Goal: Task Accomplishment & Management: Manage account settings

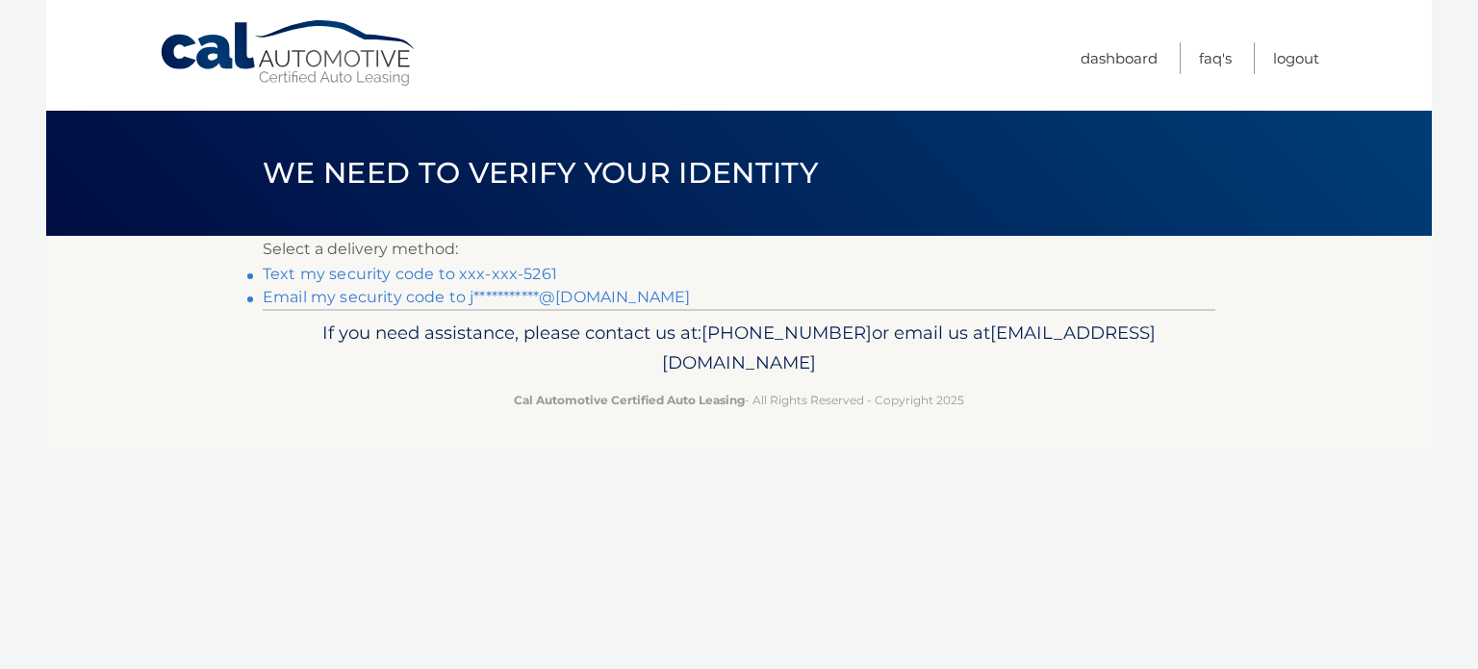
click at [533, 272] on link "Text my security code to xxx-xxx-5261" at bounding box center [410, 274] width 294 height 18
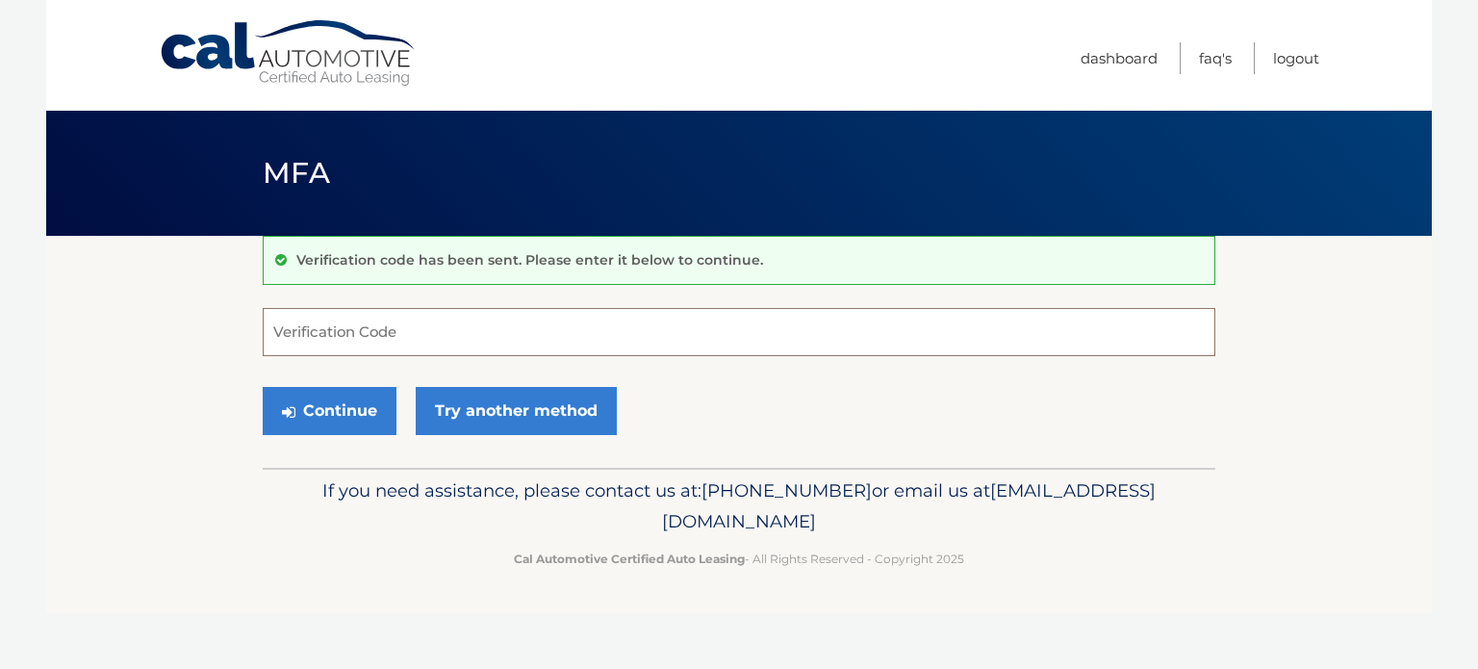
click at [519, 319] on input "Verification Code" at bounding box center [739, 332] width 953 height 48
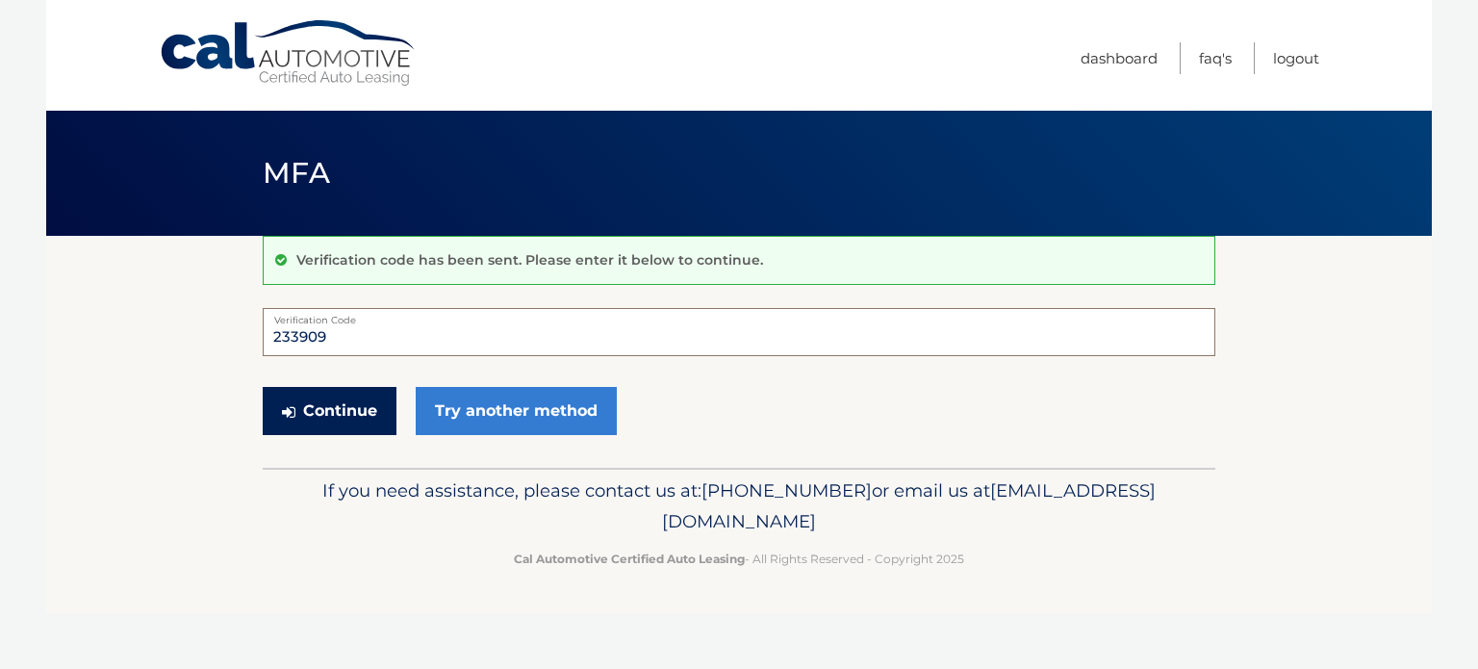
type input "233909"
click at [334, 406] on button "Continue" at bounding box center [330, 411] width 134 height 48
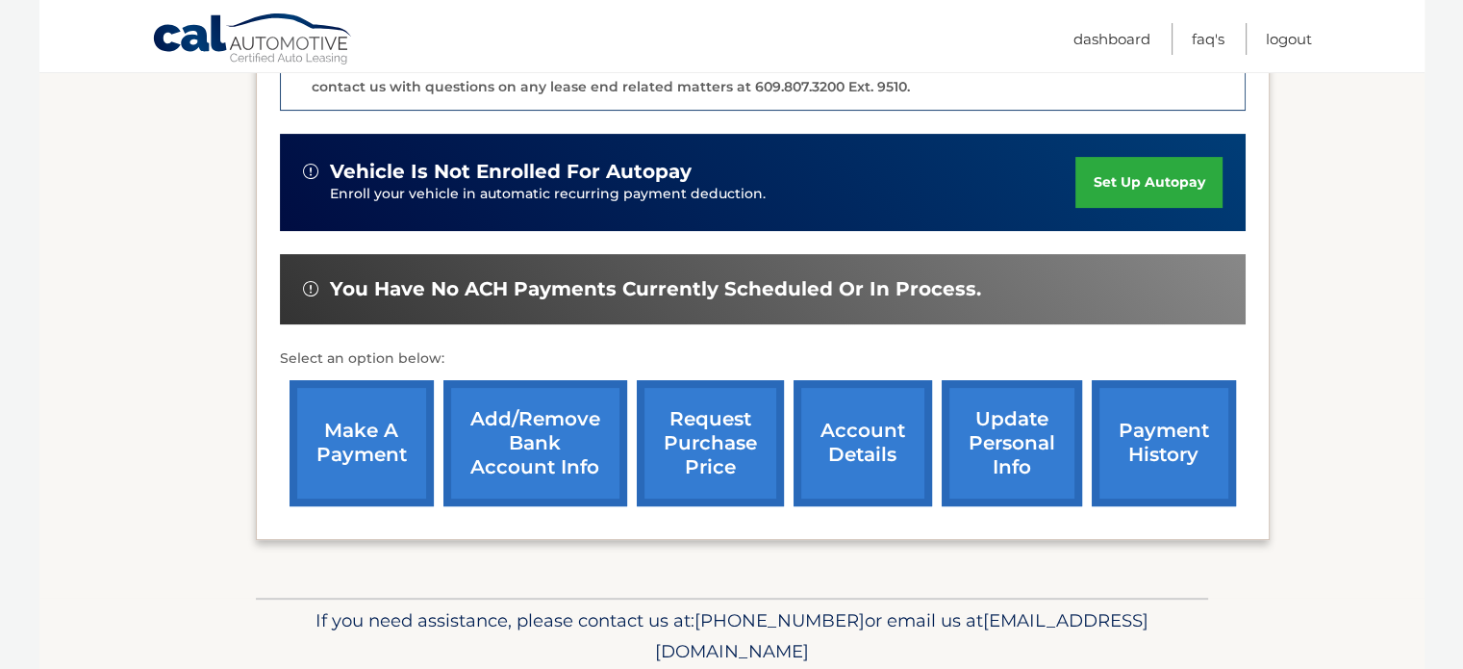
scroll to position [543, 0]
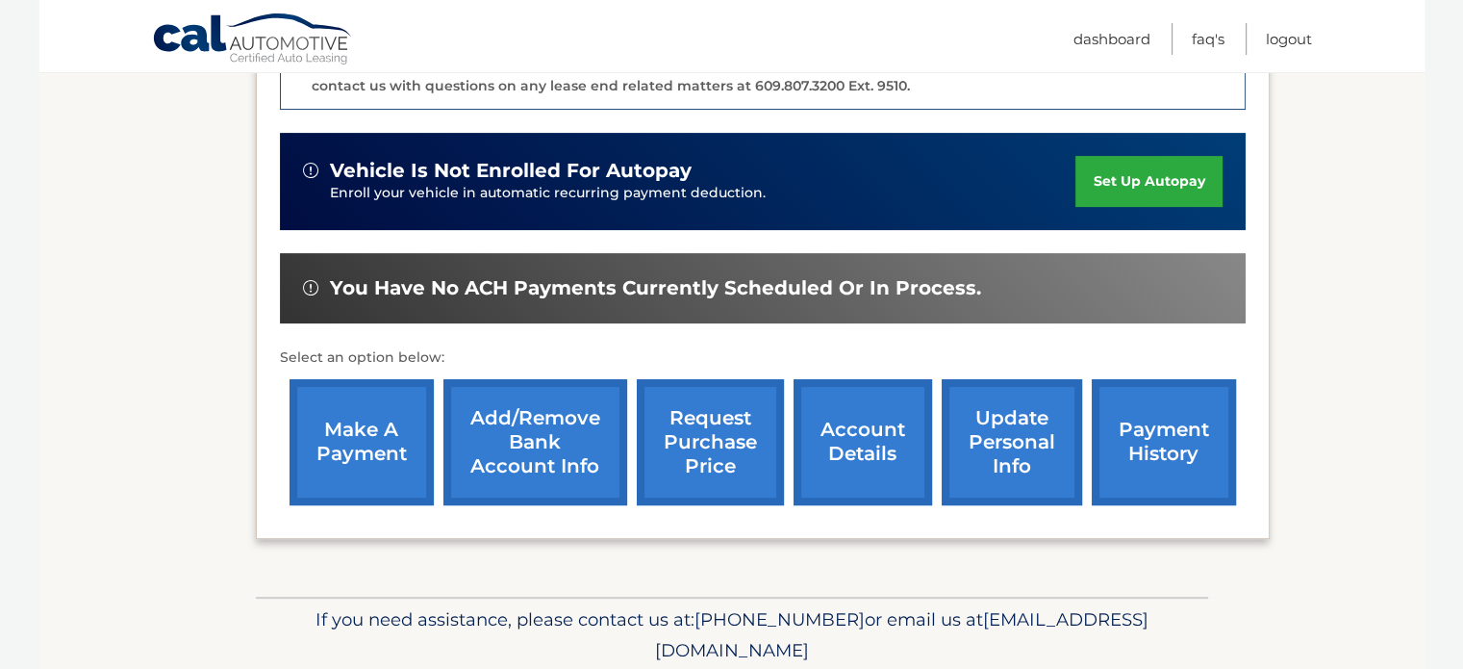
click at [362, 442] on link "make a payment" at bounding box center [362, 442] width 144 height 126
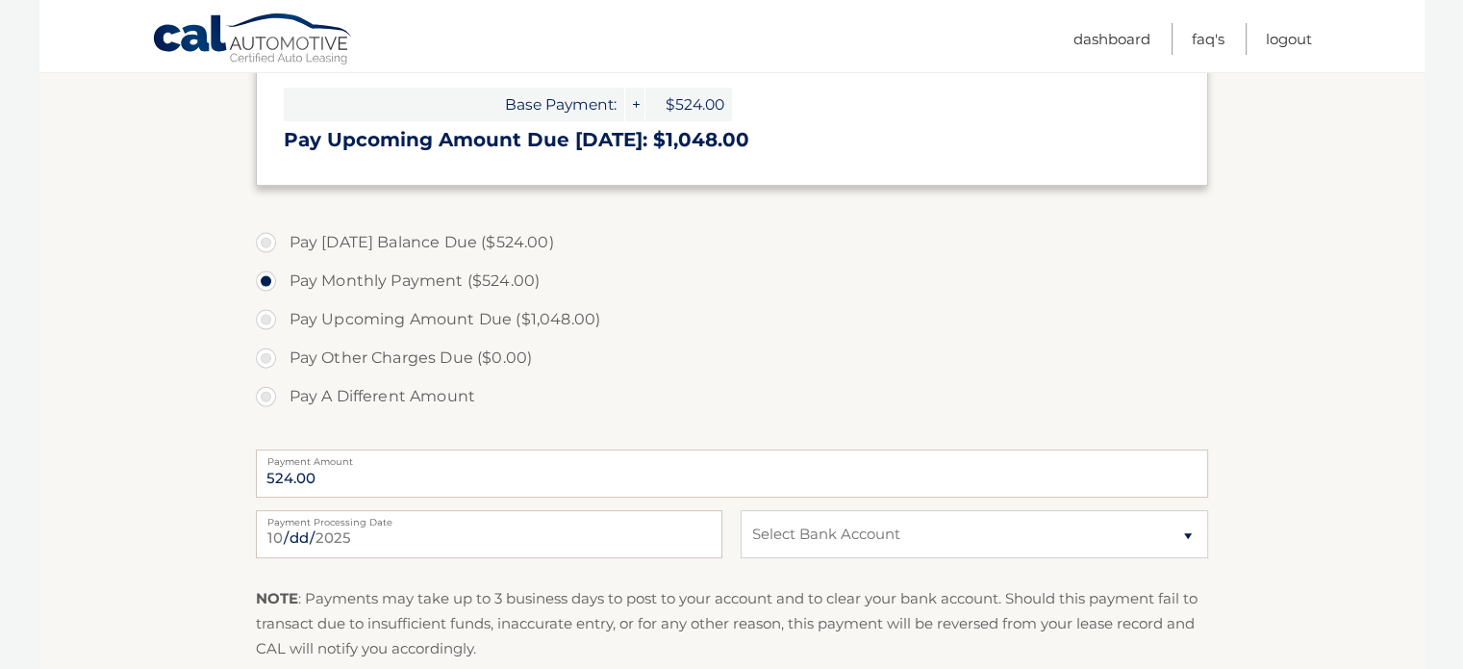
scroll to position [575, 0]
click at [851, 527] on select "Select Bank Account Savings [PERSON_NAME] SAVINGS BANK *****5901 Checking [PERS…" at bounding box center [974, 532] width 467 height 48
click at [543, 626] on p "NOTE : Payments may take up to 3 business days to post to your account and to c…" at bounding box center [732, 622] width 953 height 76
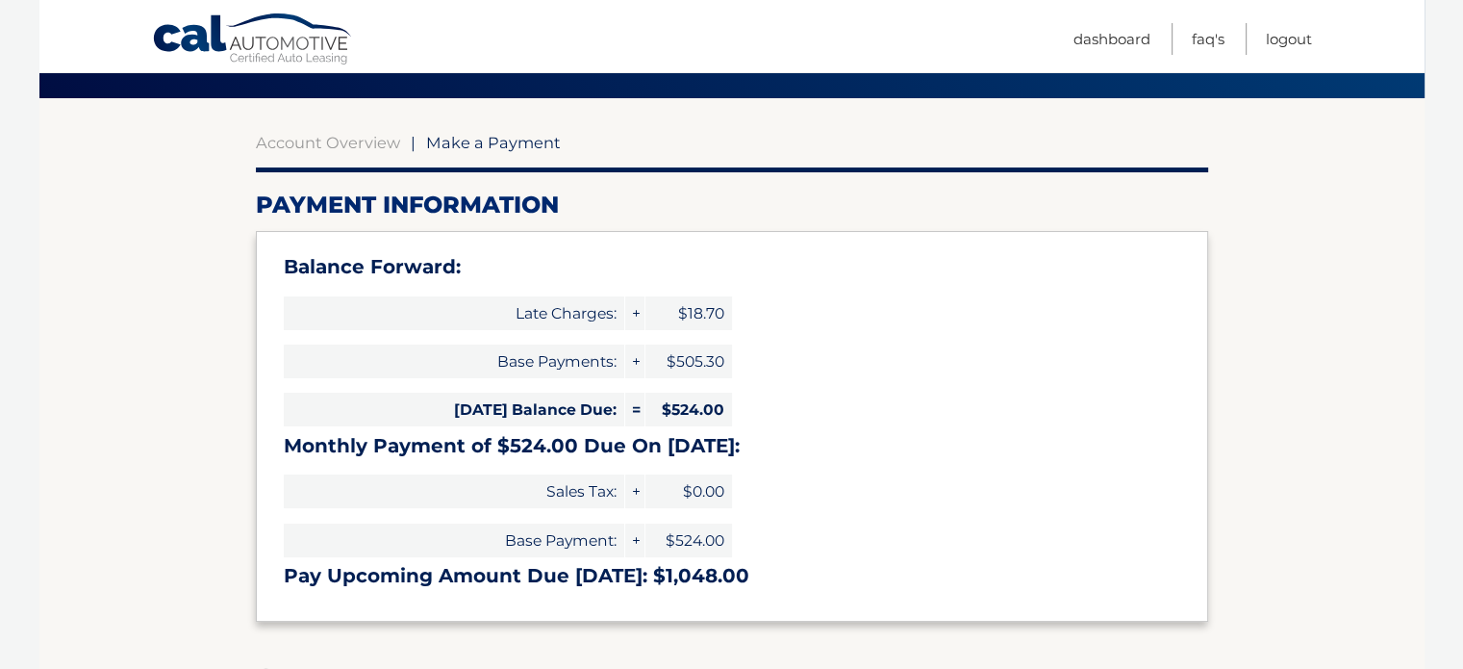
scroll to position [0, 0]
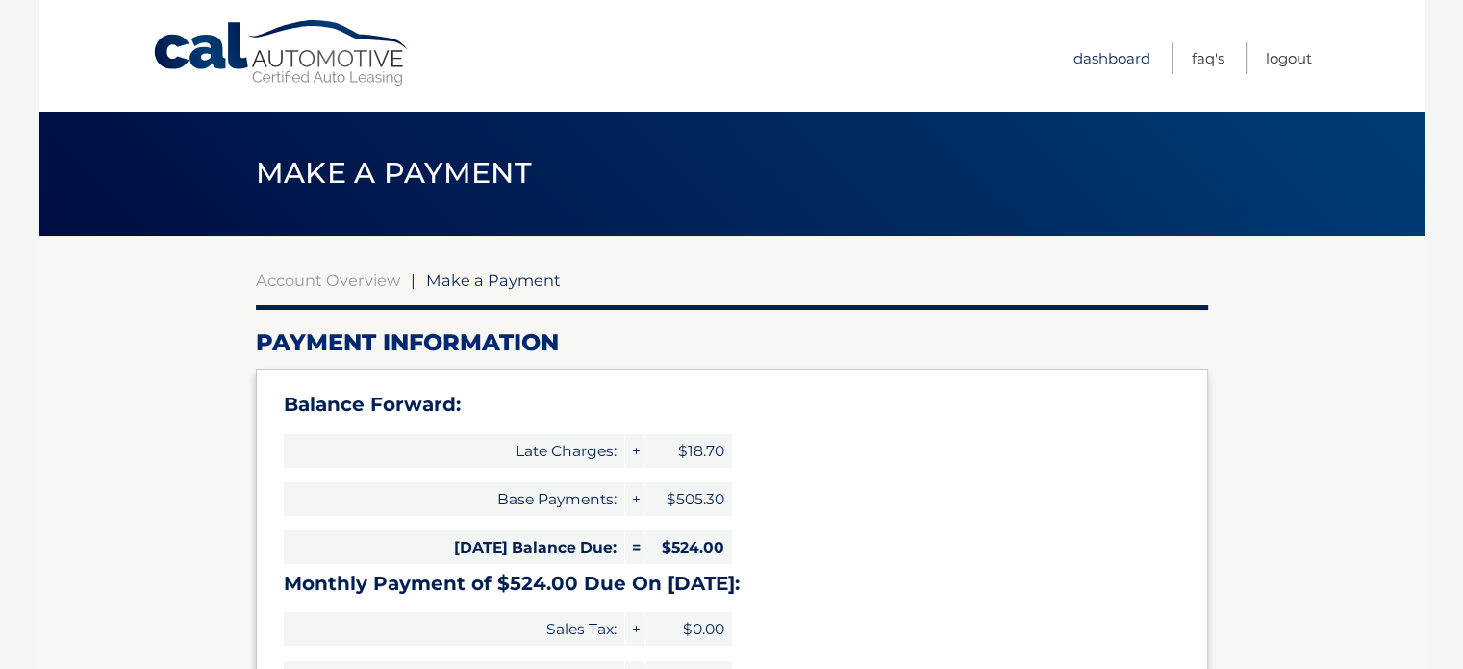
click at [1085, 49] on link "Dashboard" at bounding box center [1112, 58] width 77 height 32
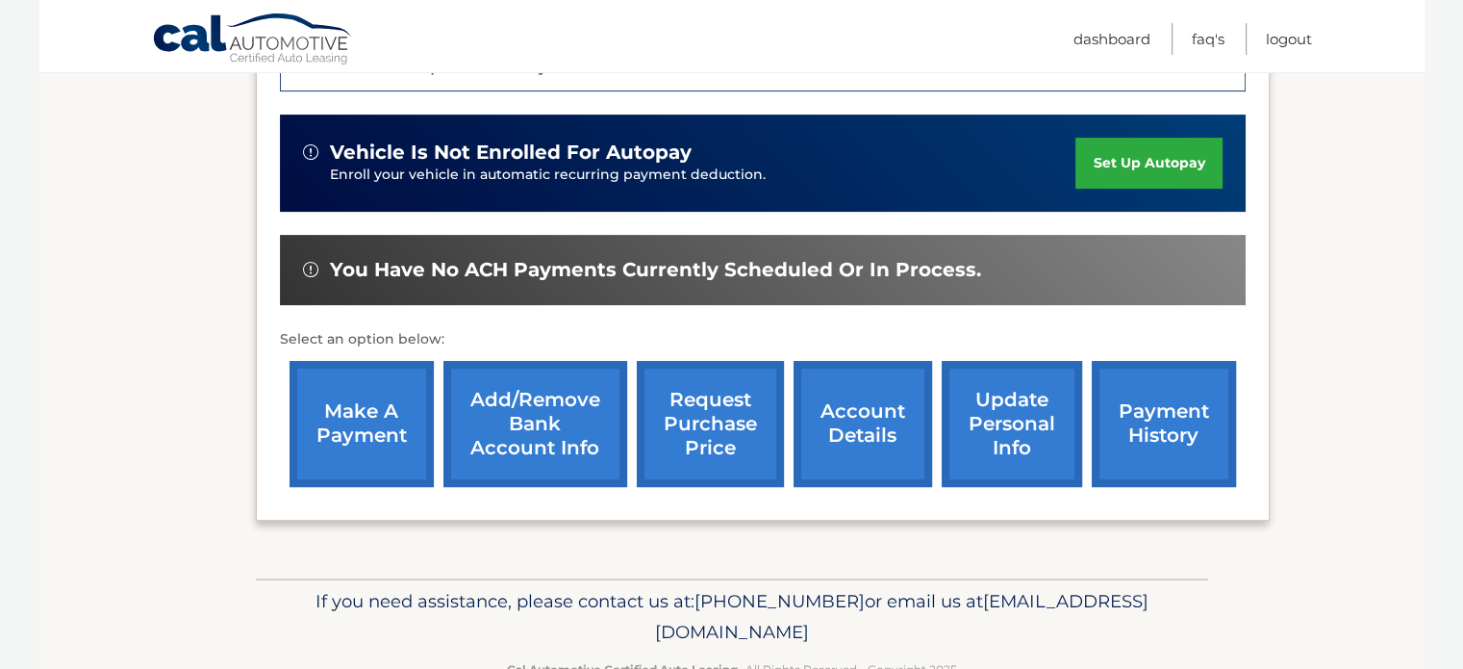
scroll to position [562, 0]
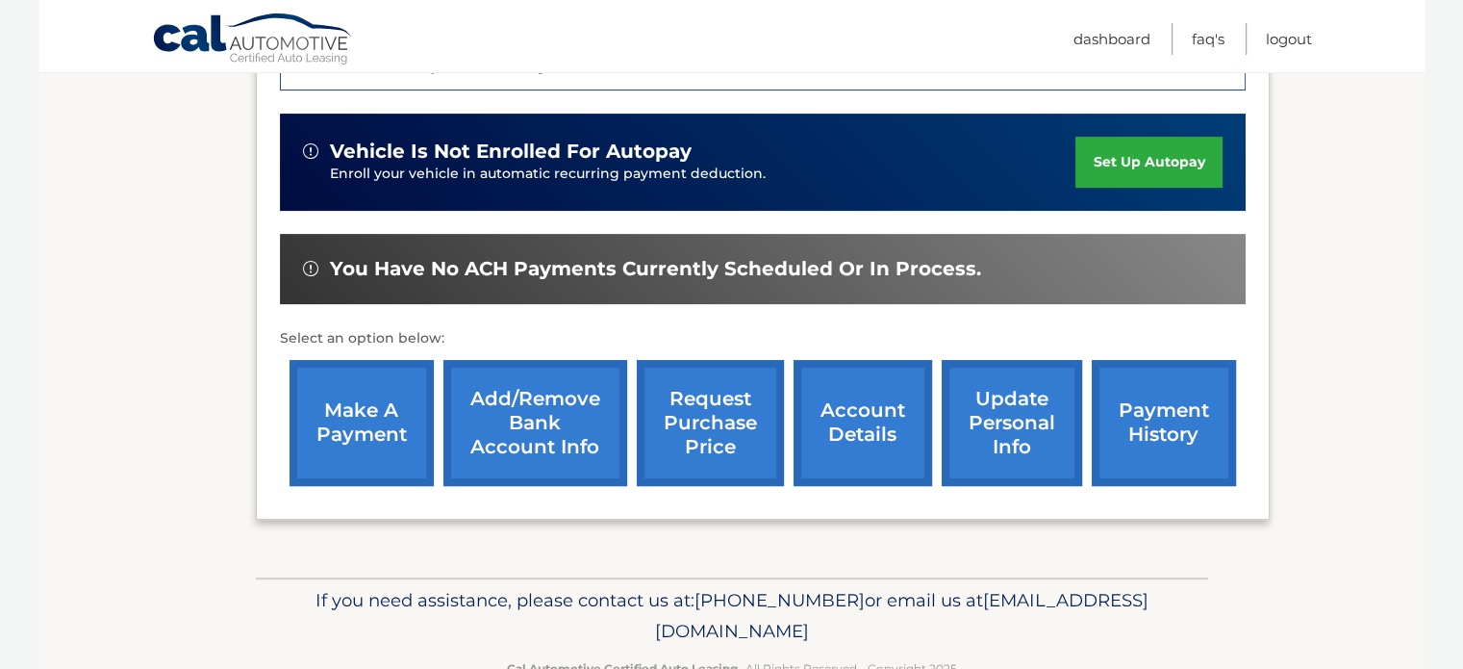
click at [504, 442] on link "Add/Remove bank account info" at bounding box center [536, 423] width 184 height 126
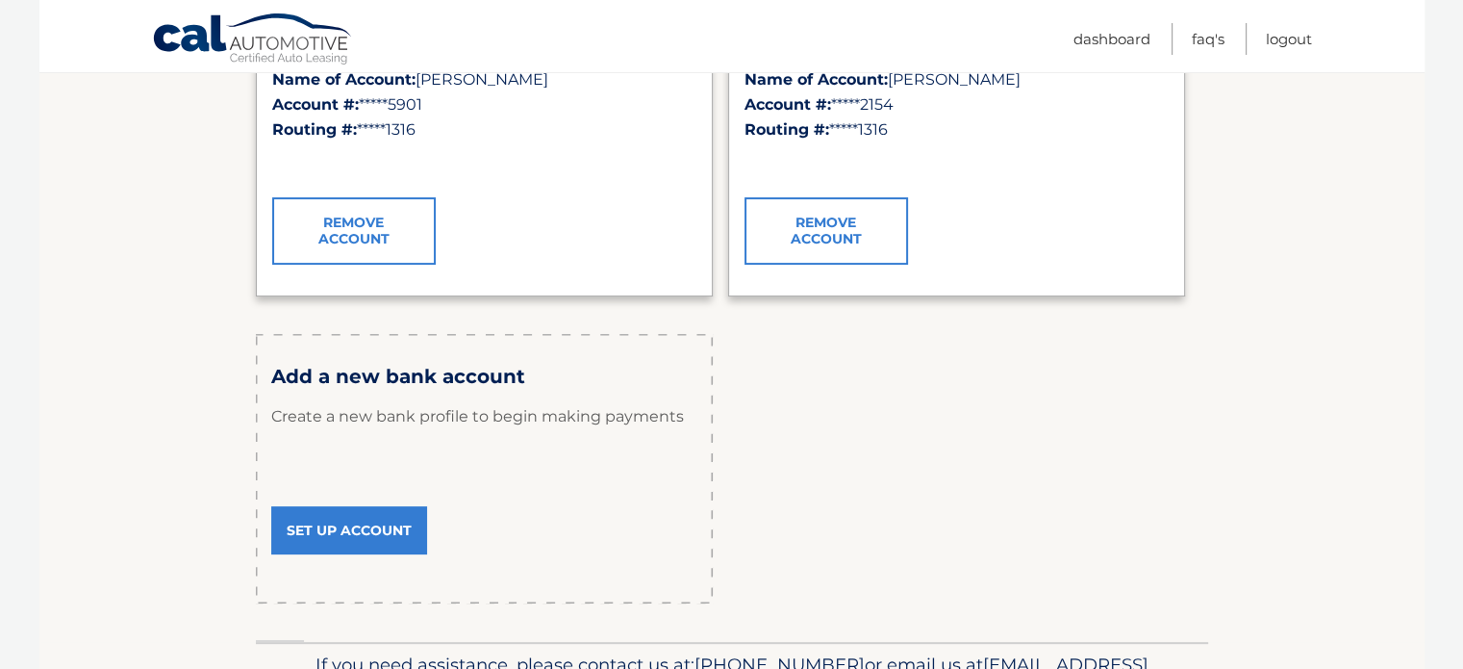
scroll to position [435, 0]
click at [350, 524] on link "Set Up Account" at bounding box center [349, 529] width 156 height 48
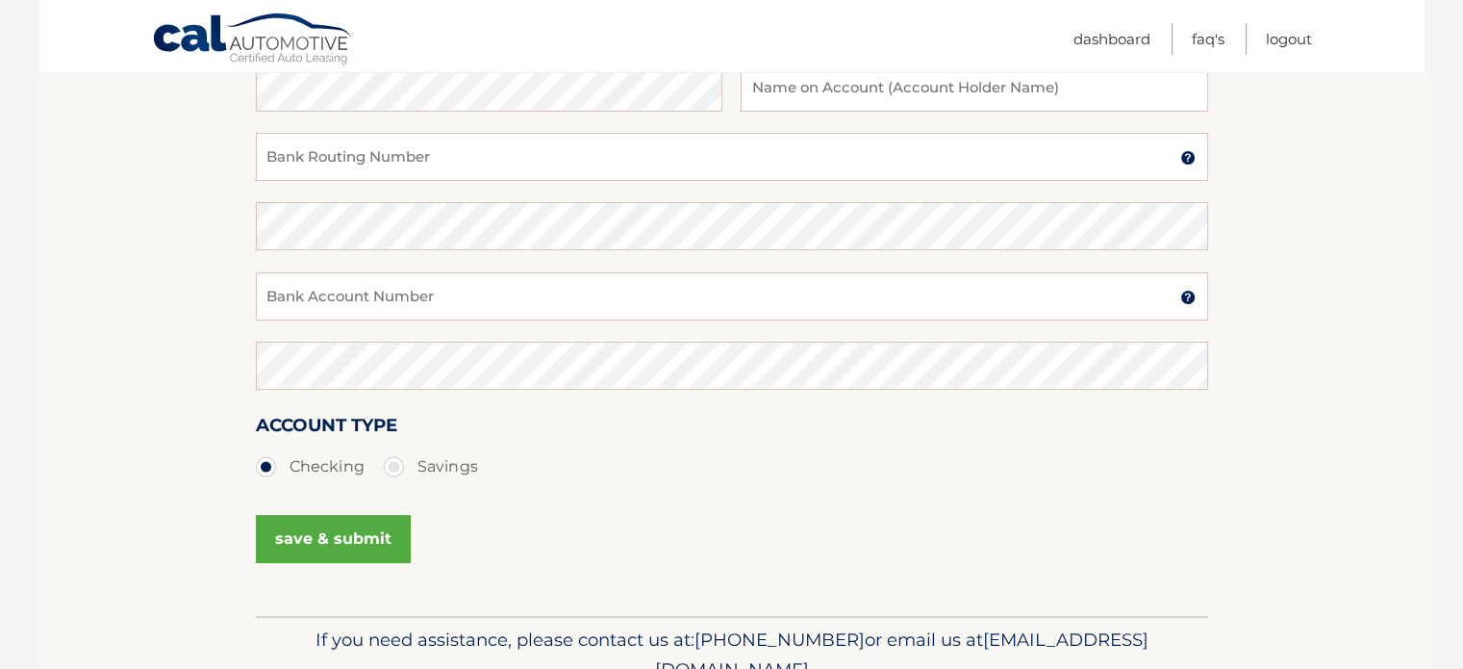
scroll to position [404, 0]
